Goal: Check status: Check status

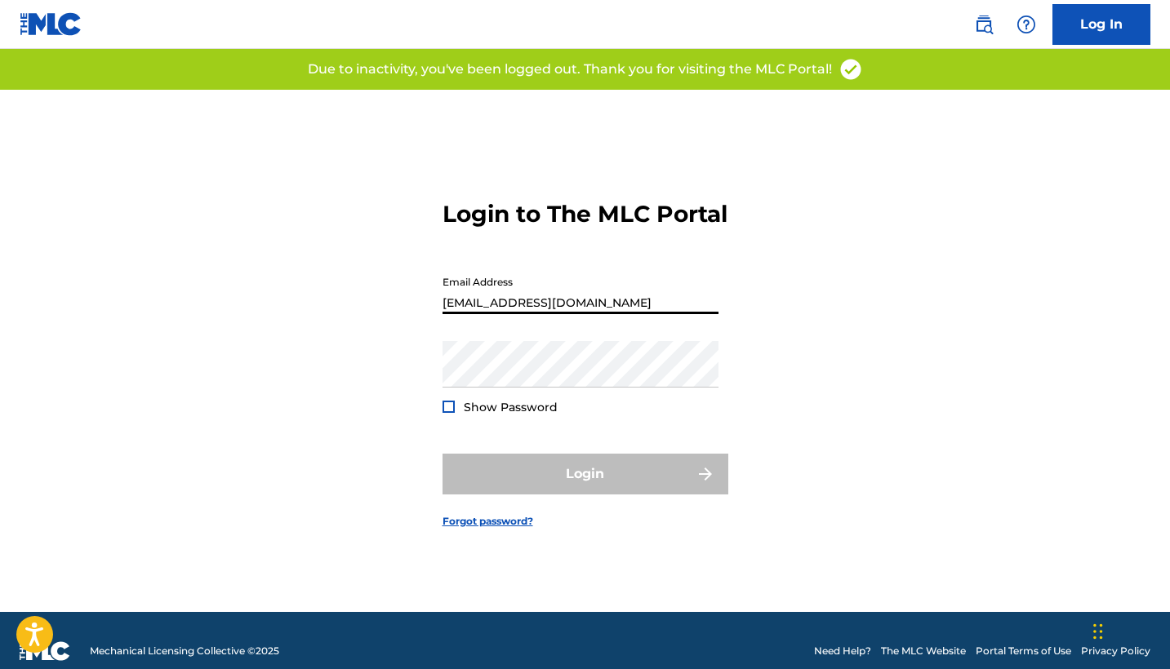
type input "[EMAIL_ADDRESS][DOMAIN_NAME]"
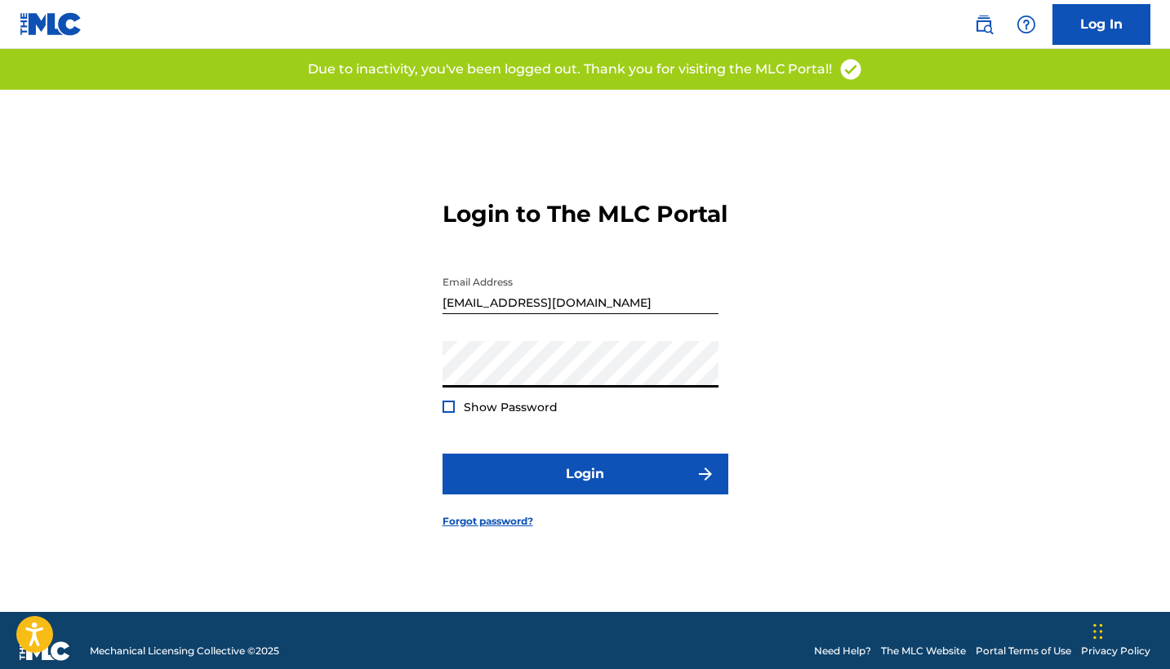
click at [585, 488] on button "Login" at bounding box center [586, 474] width 286 height 41
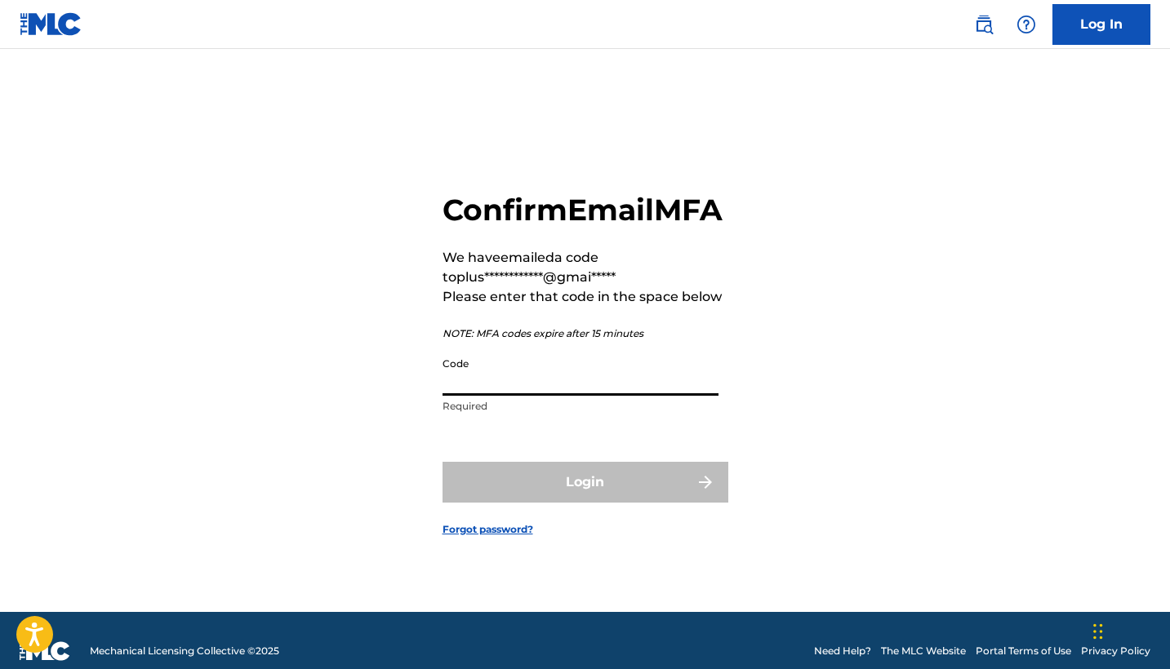
click at [468, 396] on input "Code" at bounding box center [581, 372] width 276 height 47
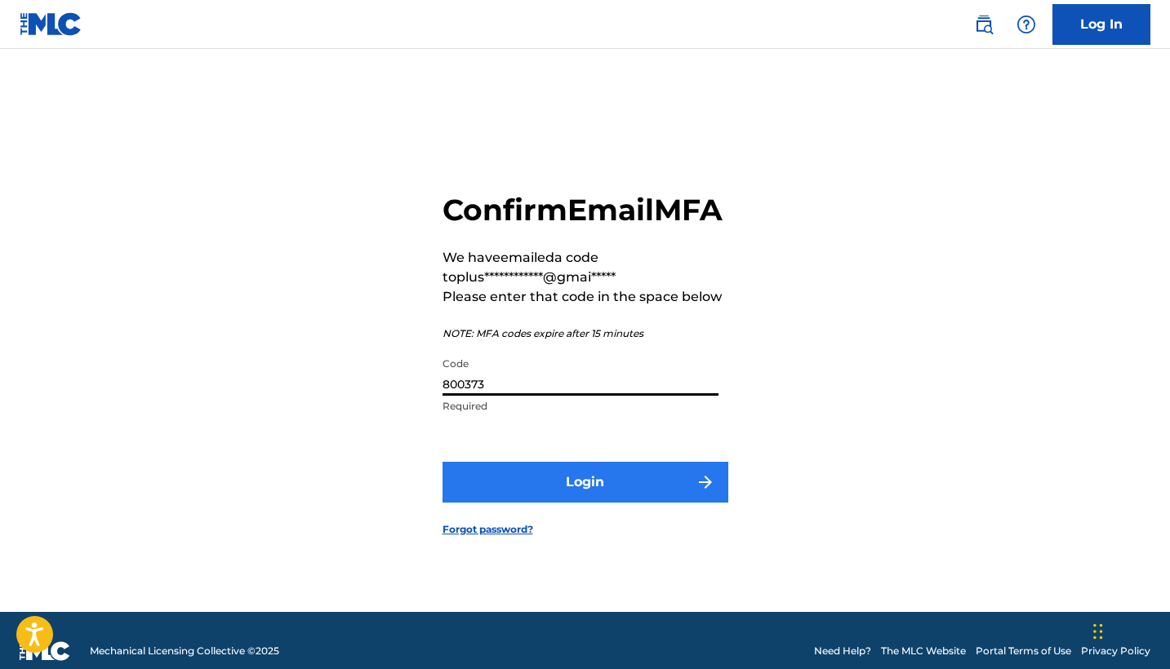
type input "800373"
click at [585, 501] on button "Login" at bounding box center [586, 482] width 286 height 41
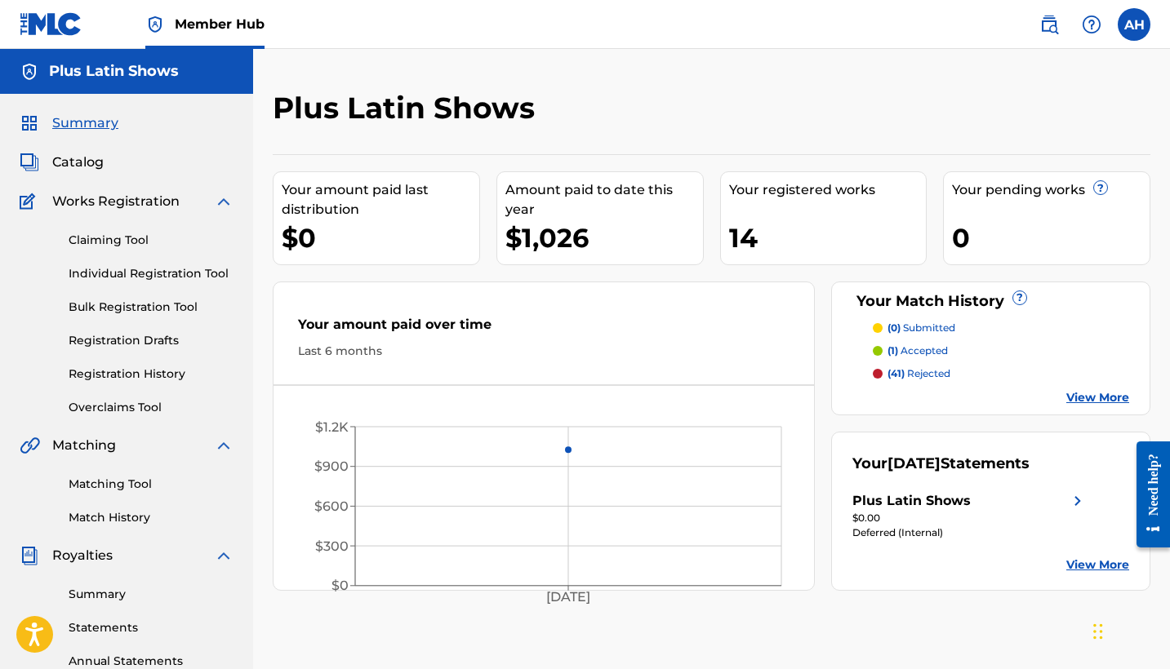
click at [1089, 566] on link "View More" at bounding box center [1097, 565] width 63 height 17
